Goal: Information Seeking & Learning: Learn about a topic

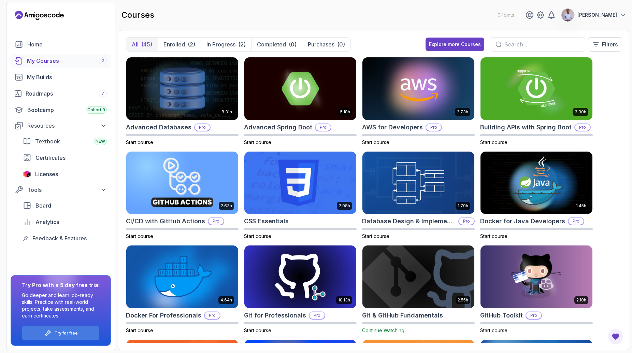
click at [609, 172] on div "8.31h Advanced Databases Pro Start course 5.18h Advanced Spring Boot Pro Start …" at bounding box center [374, 200] width 496 height 286
click at [175, 42] on p "Enrolled" at bounding box center [173, 44] width 21 height 8
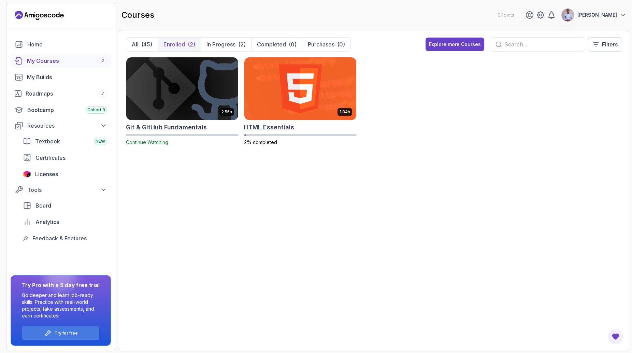
click at [175, 102] on img at bounding box center [181, 89] width 117 height 66
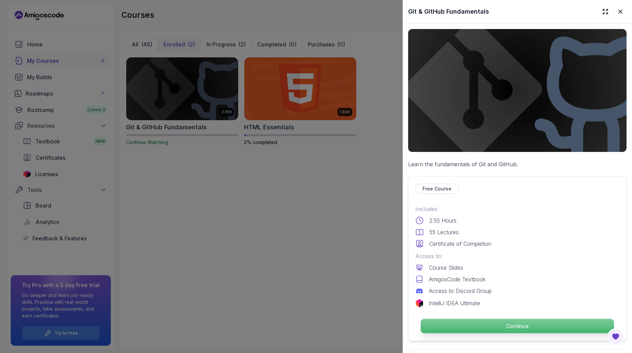
click at [533, 325] on p "Continue" at bounding box center [516, 326] width 193 height 14
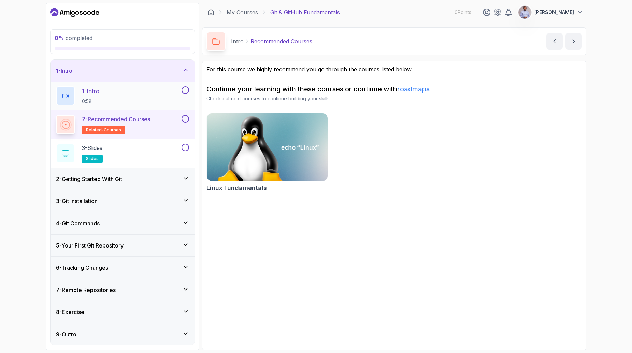
click at [97, 95] on h2 "1 - Intro 0:58" at bounding box center [90, 96] width 17 height 18
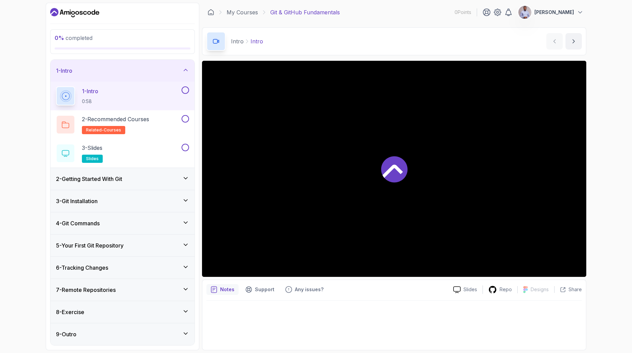
click at [136, 178] on div "2 - Getting Started With Git" at bounding box center [122, 179] width 133 height 8
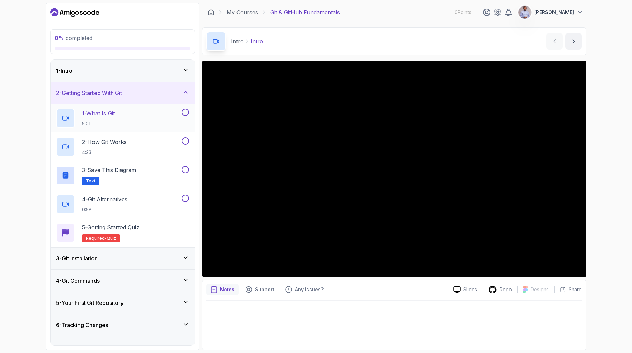
click at [121, 120] on div "1 - What Is Git 5:01" at bounding box center [118, 117] width 124 height 19
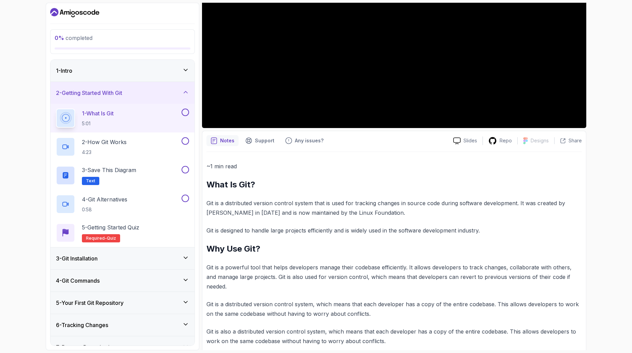
scroll to position [145, 0]
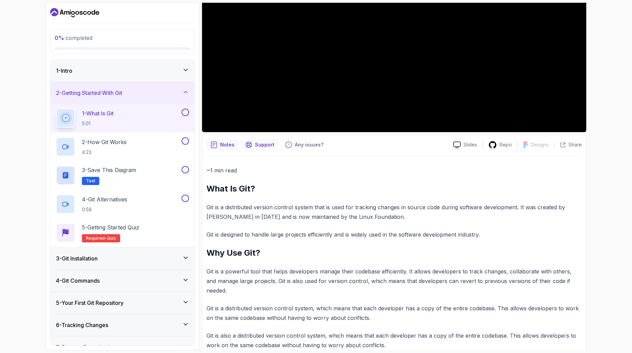
click at [256, 143] on p "Support" at bounding box center [264, 144] width 19 height 7
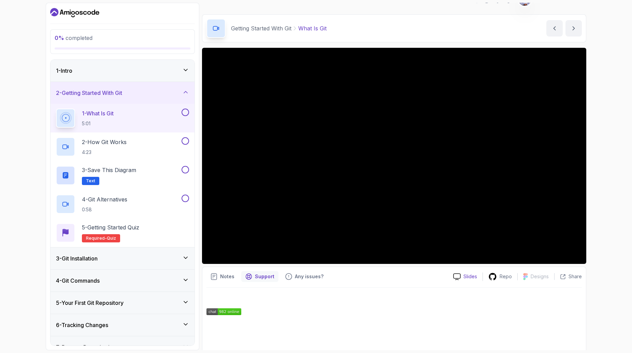
scroll to position [17, 0]
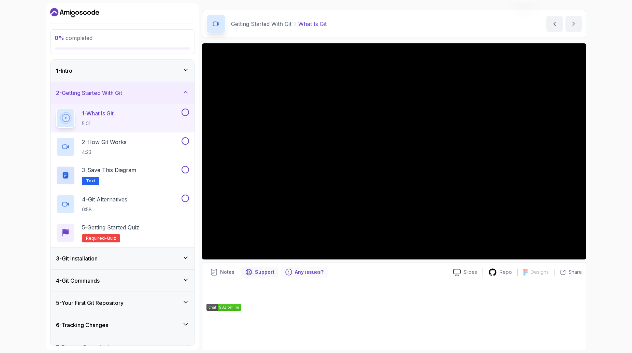
click at [300, 272] on p "Any issues?" at bounding box center [309, 271] width 29 height 7
